Goal: Learn about a topic

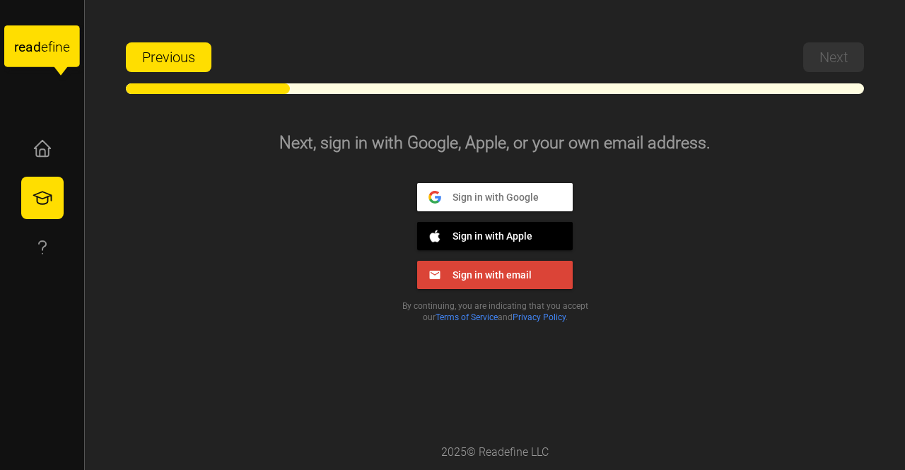
click at [504, 200] on span "Sign in with Google" at bounding box center [490, 196] width 98 height 13
click at [494, 202] on span "Sign in with Google" at bounding box center [490, 196] width 98 height 13
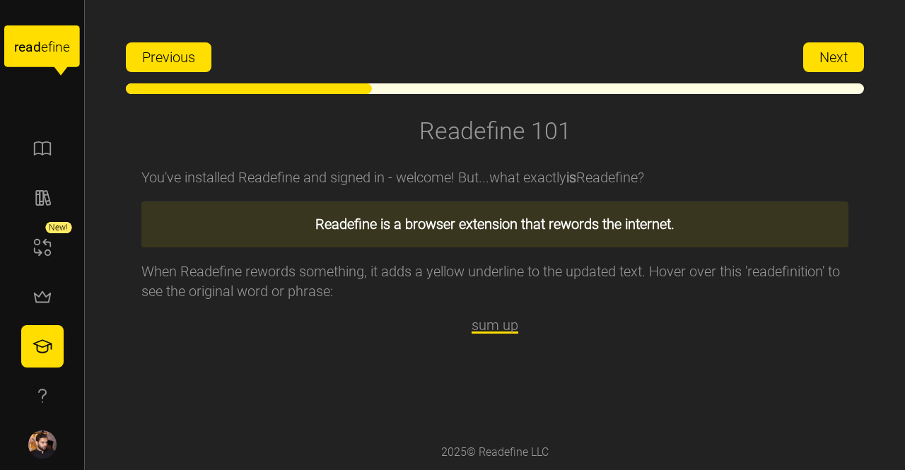
click at [837, 59] on span "Next" at bounding box center [834, 57] width 28 height 28
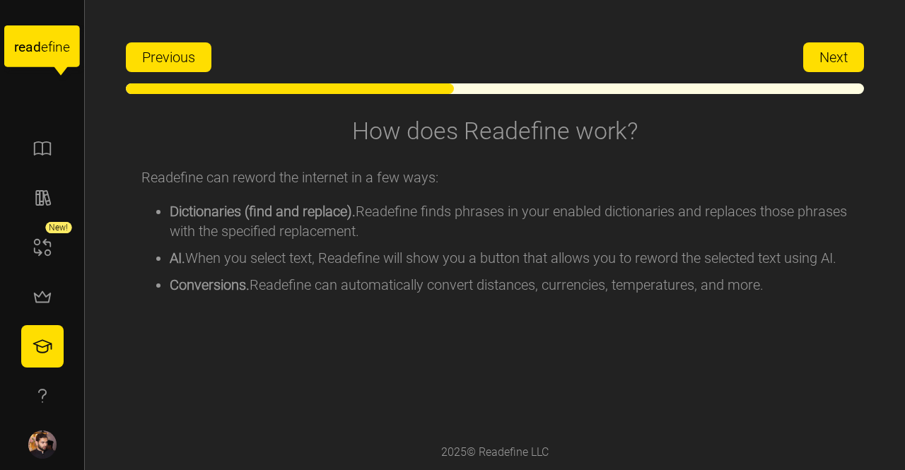
click at [837, 59] on span "Next" at bounding box center [834, 57] width 28 height 28
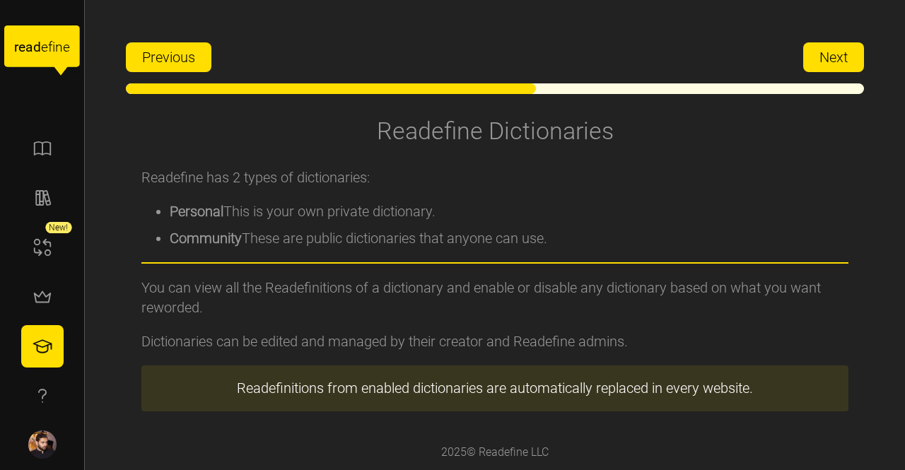
click at [837, 59] on span "Next" at bounding box center [834, 57] width 28 height 28
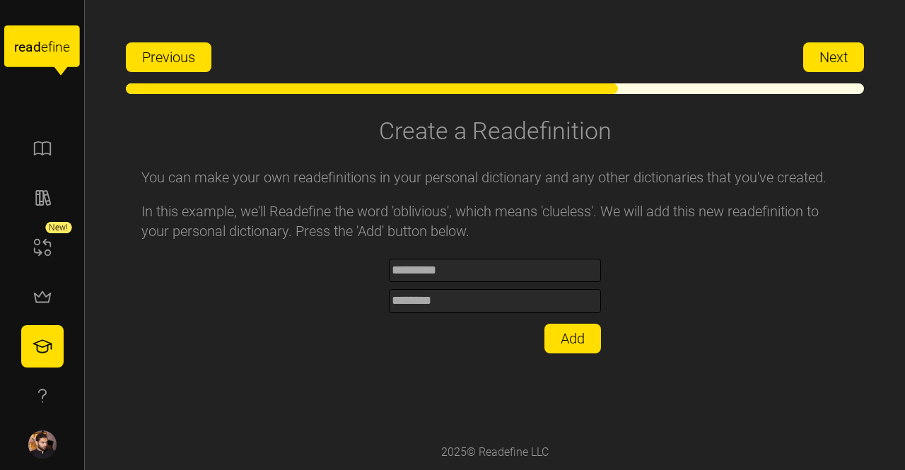
click at [837, 59] on span "Next" at bounding box center [834, 57] width 28 height 28
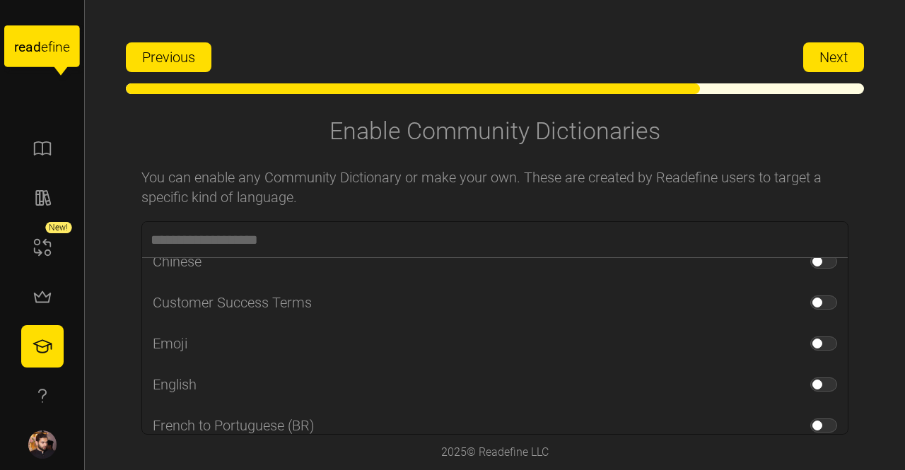
scroll to position [264, 0]
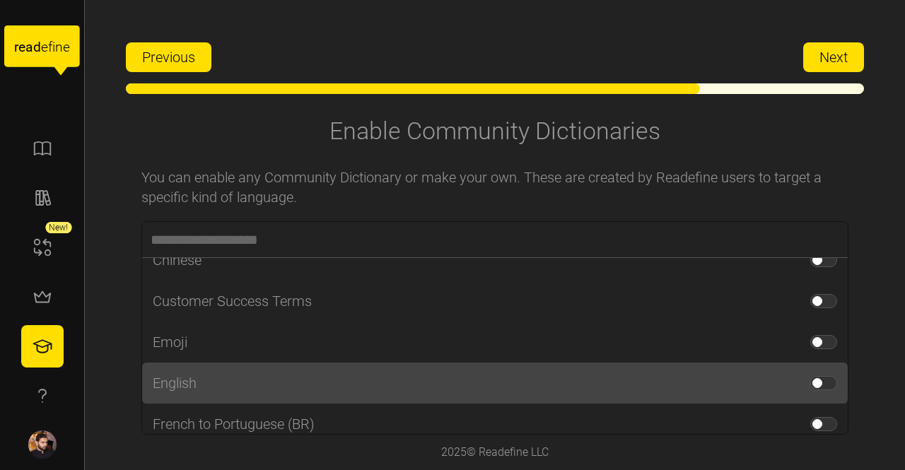
click at [822, 382] on span at bounding box center [830, 383] width 17 height 13
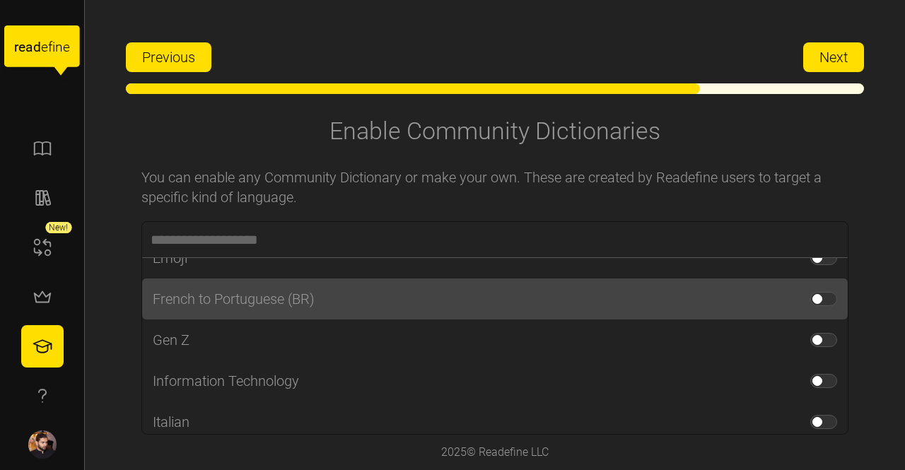
scroll to position [390, 0]
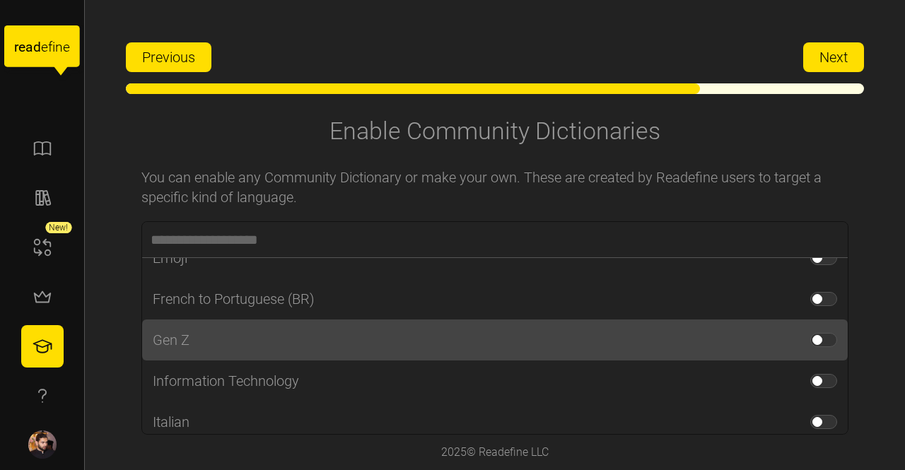
click at [801, 349] on div "Gen Z" at bounding box center [495, 340] width 706 height 41
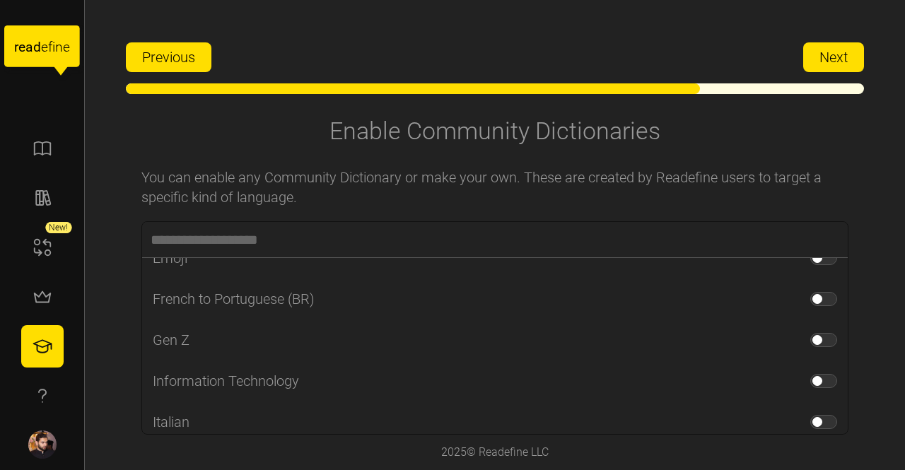
click at [841, 61] on span "Next" at bounding box center [834, 57] width 28 height 28
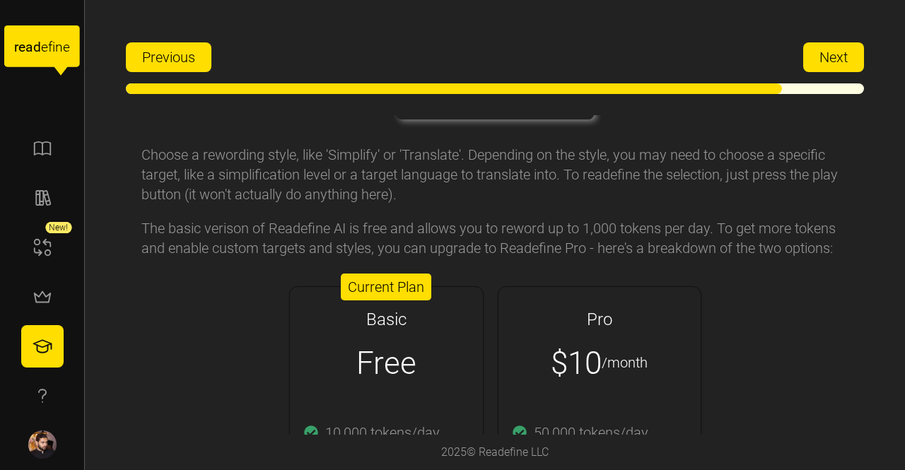
scroll to position [0, 0]
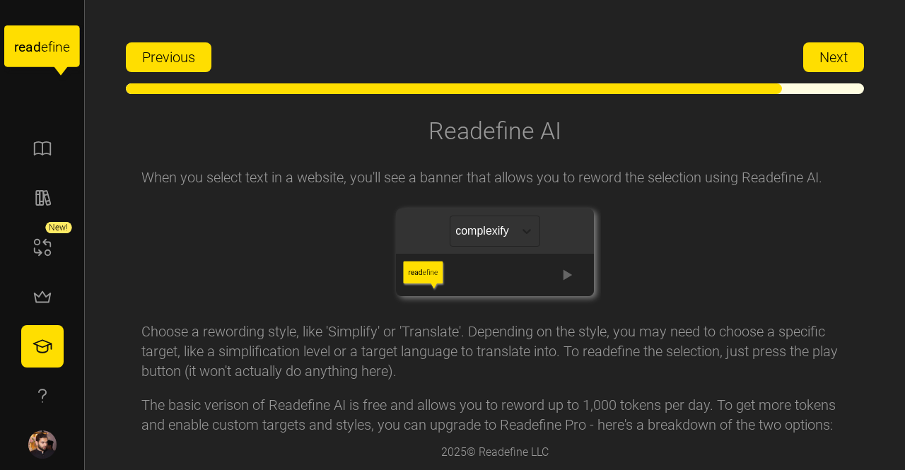
click at [825, 64] on span "Next" at bounding box center [834, 57] width 28 height 28
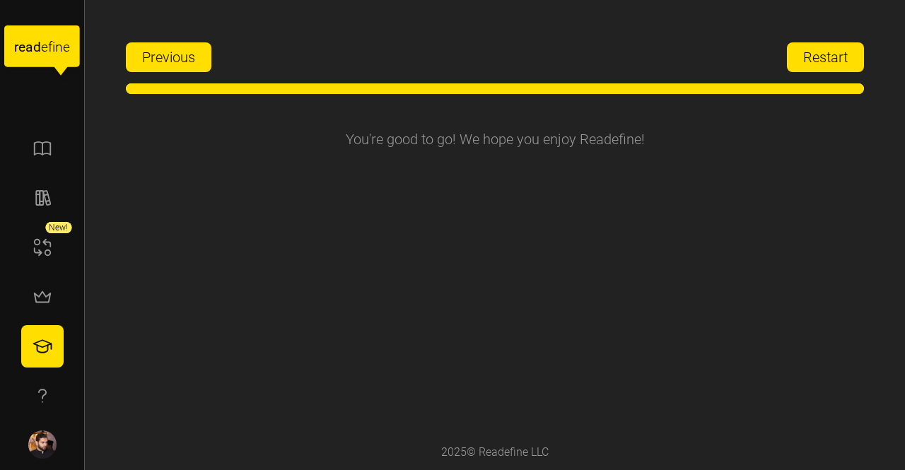
click at [821, 60] on span "Restart" at bounding box center [825, 57] width 45 height 28
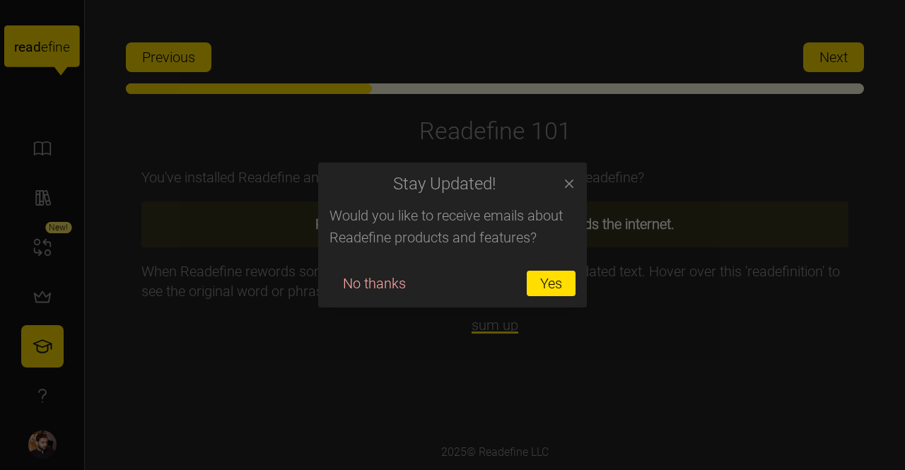
click at [372, 287] on span "No thanks" at bounding box center [374, 284] width 63 height 24
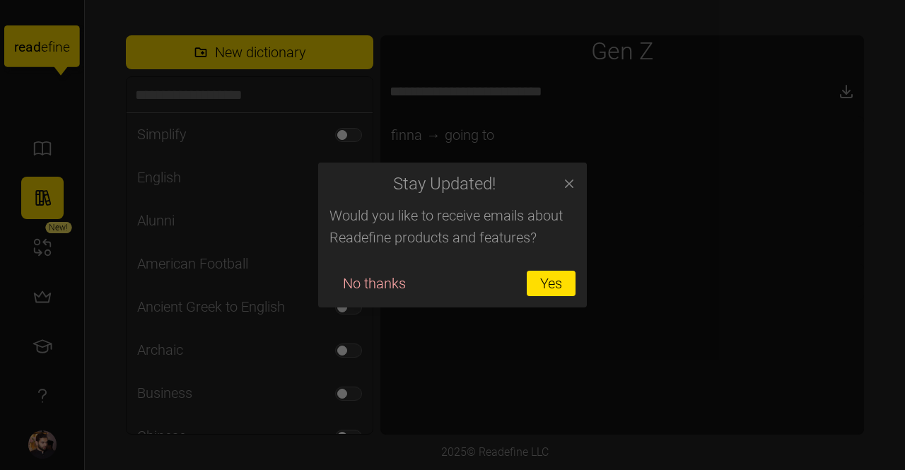
click at [569, 186] on icon "button" at bounding box center [569, 184] width 8 height 8
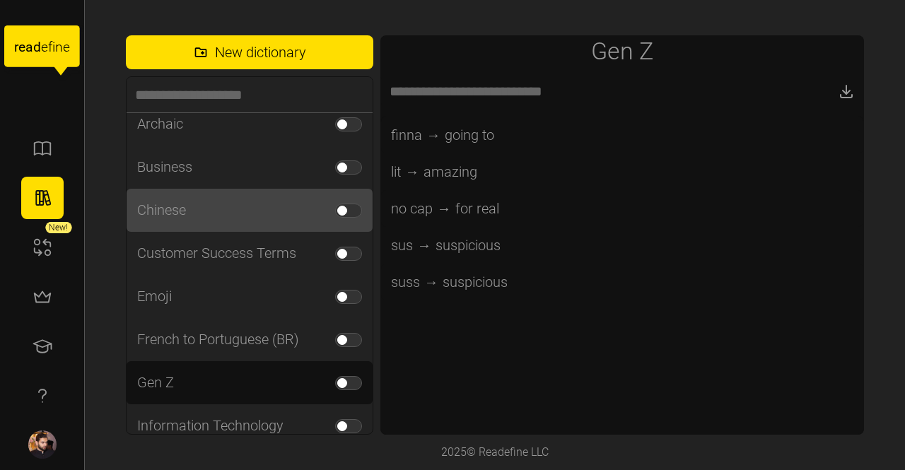
scroll to position [239, 0]
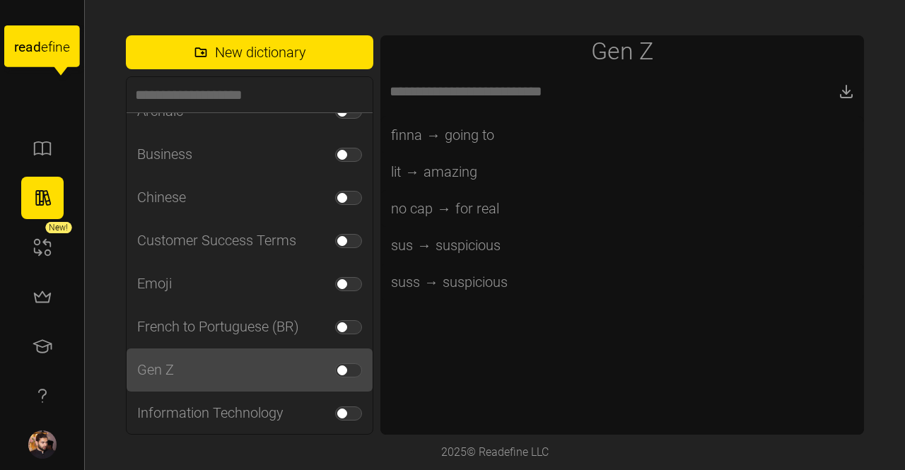
click at [337, 368] on span at bounding box center [342, 371] width 10 height 10
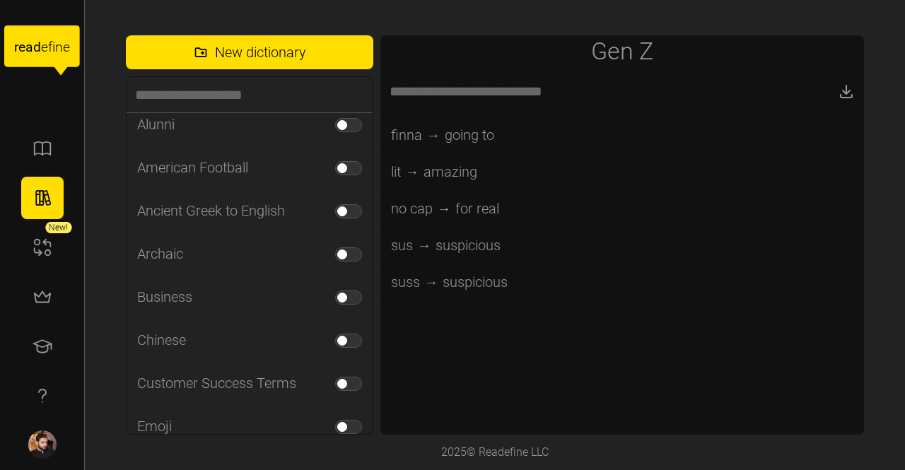
scroll to position [86, 0]
